Goal: Check status: Check status

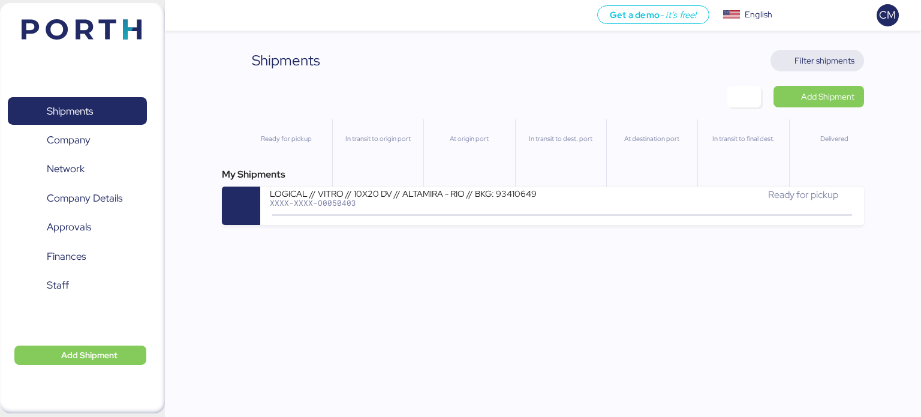
click at [801, 67] on span "Filter shipments" at bounding box center [825, 60] width 60 height 14
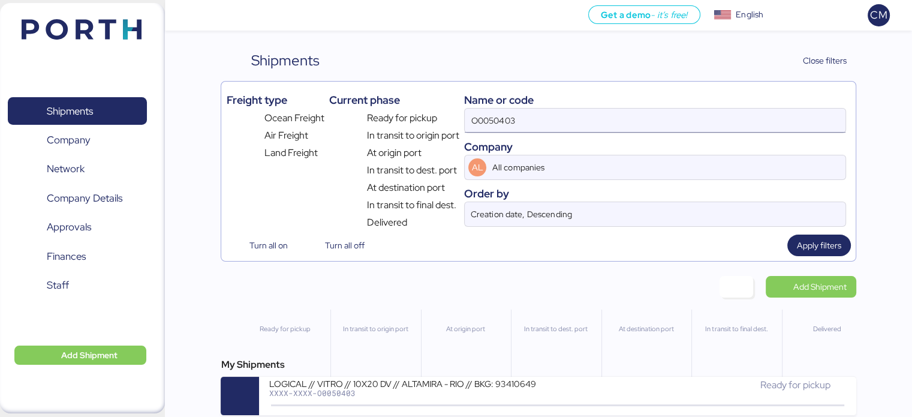
click at [534, 123] on input "O0050403" at bounding box center [655, 121] width 380 height 24
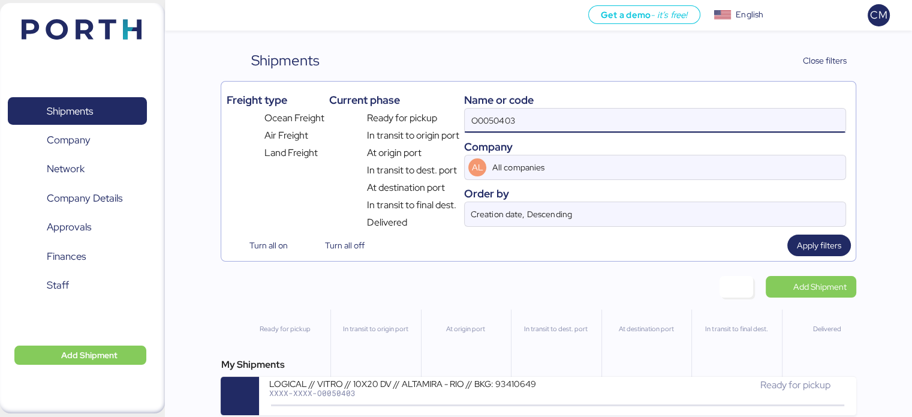
click at [534, 123] on input "O0050403" at bounding box center [655, 121] width 380 height 24
paste input "O0052213"
type input "O0052213"
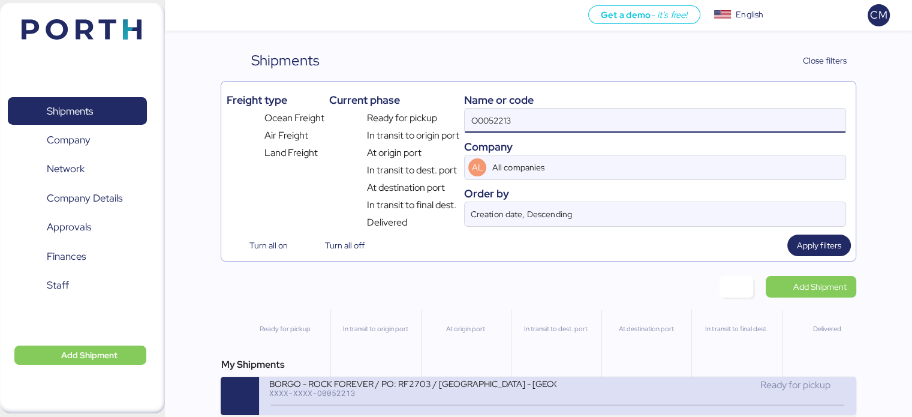
click at [443, 382] on div "BORGO - ROCK FOREVER / PO: RF2703 / [GEOGRAPHIC_DATA] - [GEOGRAPHIC_DATA] / 1x2…" at bounding box center [413, 383] width 288 height 10
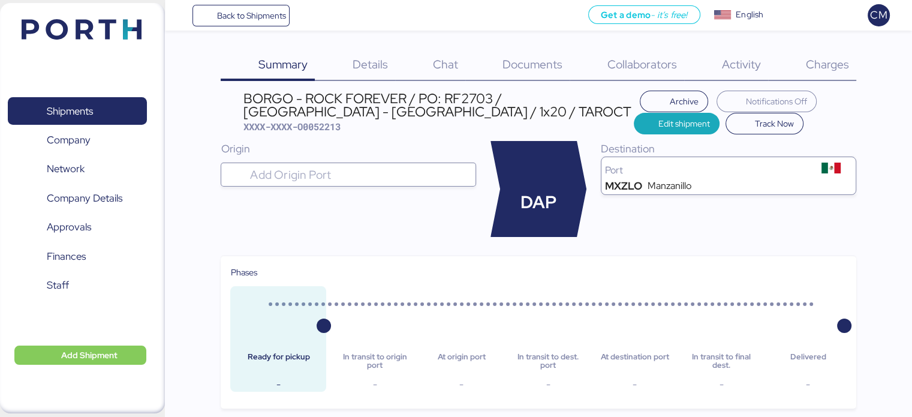
click at [374, 65] on span "Details" at bounding box center [370, 64] width 35 height 16
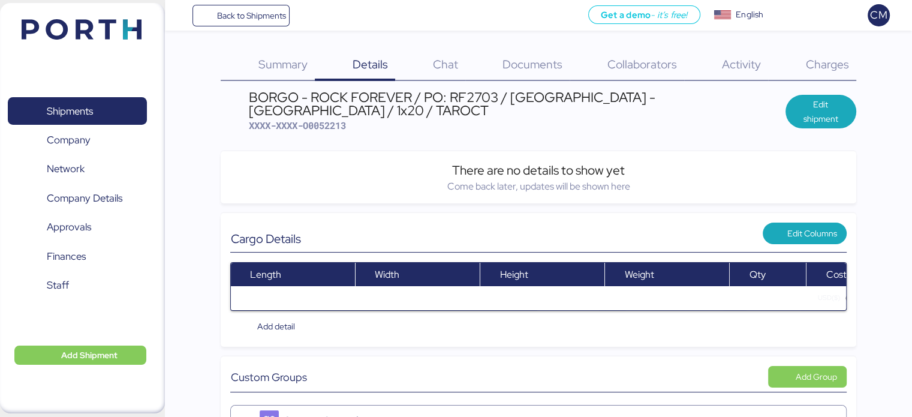
click at [254, 69] on div "Summary 0" at bounding box center [268, 65] width 94 height 31
